Goal: Use online tool/utility

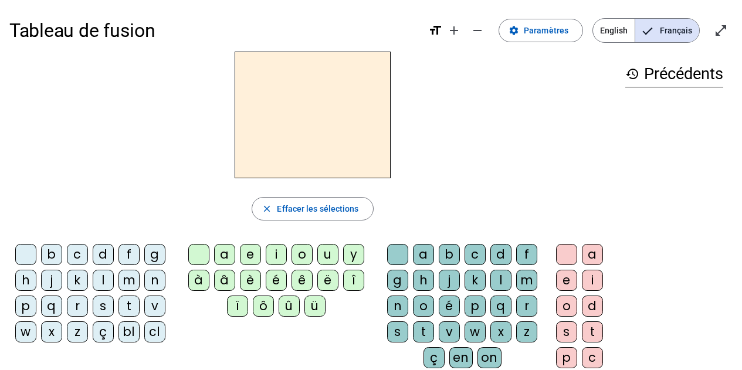
click at [77, 329] on div "z" at bounding box center [77, 331] width 21 height 21
click at [295, 257] on div "o" at bounding box center [301, 254] width 21 height 21
click at [423, 300] on div "o" at bounding box center [423, 305] width 21 height 21
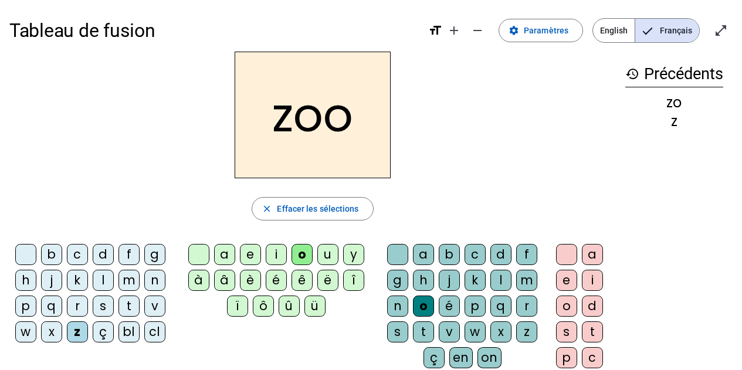
click at [449, 303] on div "é" at bounding box center [449, 305] width 21 height 21
click at [157, 283] on div "n" at bounding box center [154, 280] width 21 height 21
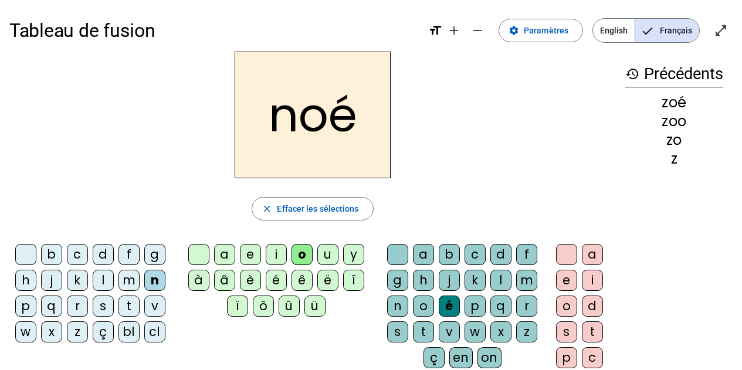
click at [427, 254] on div "a" at bounding box center [423, 254] width 21 height 21
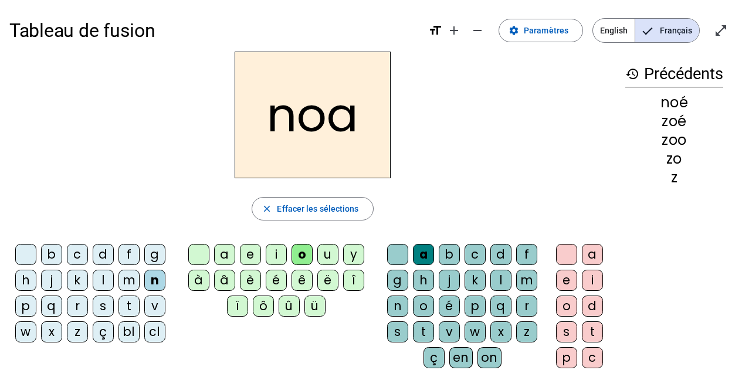
click at [48, 255] on div "b" at bounding box center [51, 254] width 21 height 21
click at [500, 281] on div "l" at bounding box center [500, 280] width 21 height 21
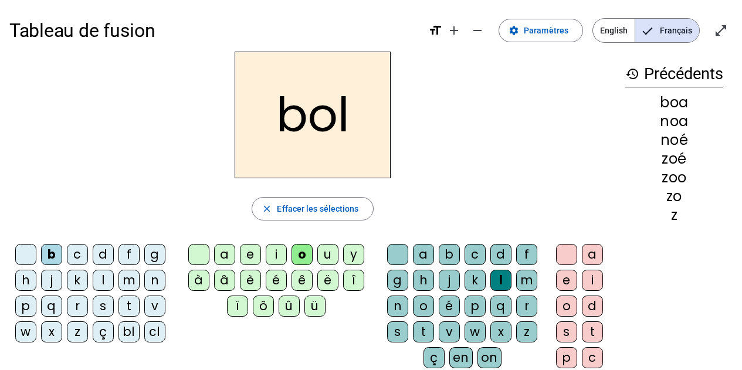
click at [445, 306] on div "é" at bounding box center [449, 305] width 21 height 21
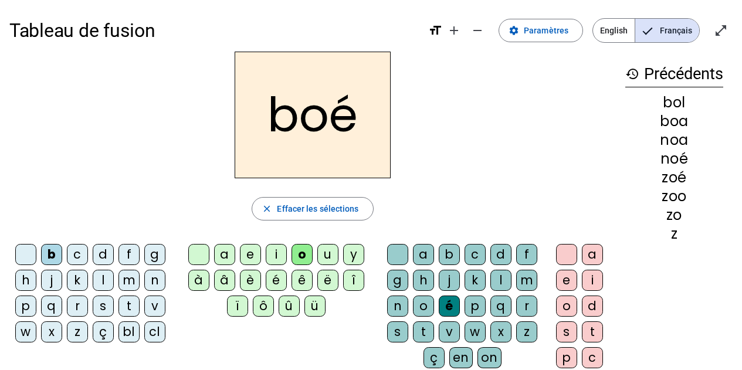
click at [156, 304] on div "v" at bounding box center [154, 305] width 21 height 21
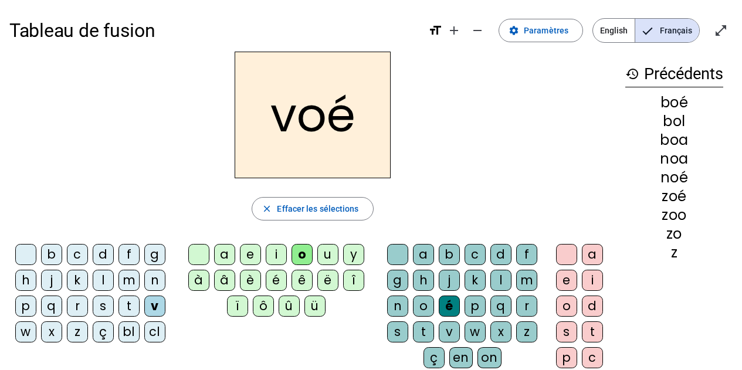
click at [135, 283] on div "m" at bounding box center [128, 280] width 21 height 21
